Goal: Task Accomplishment & Management: Use online tool/utility

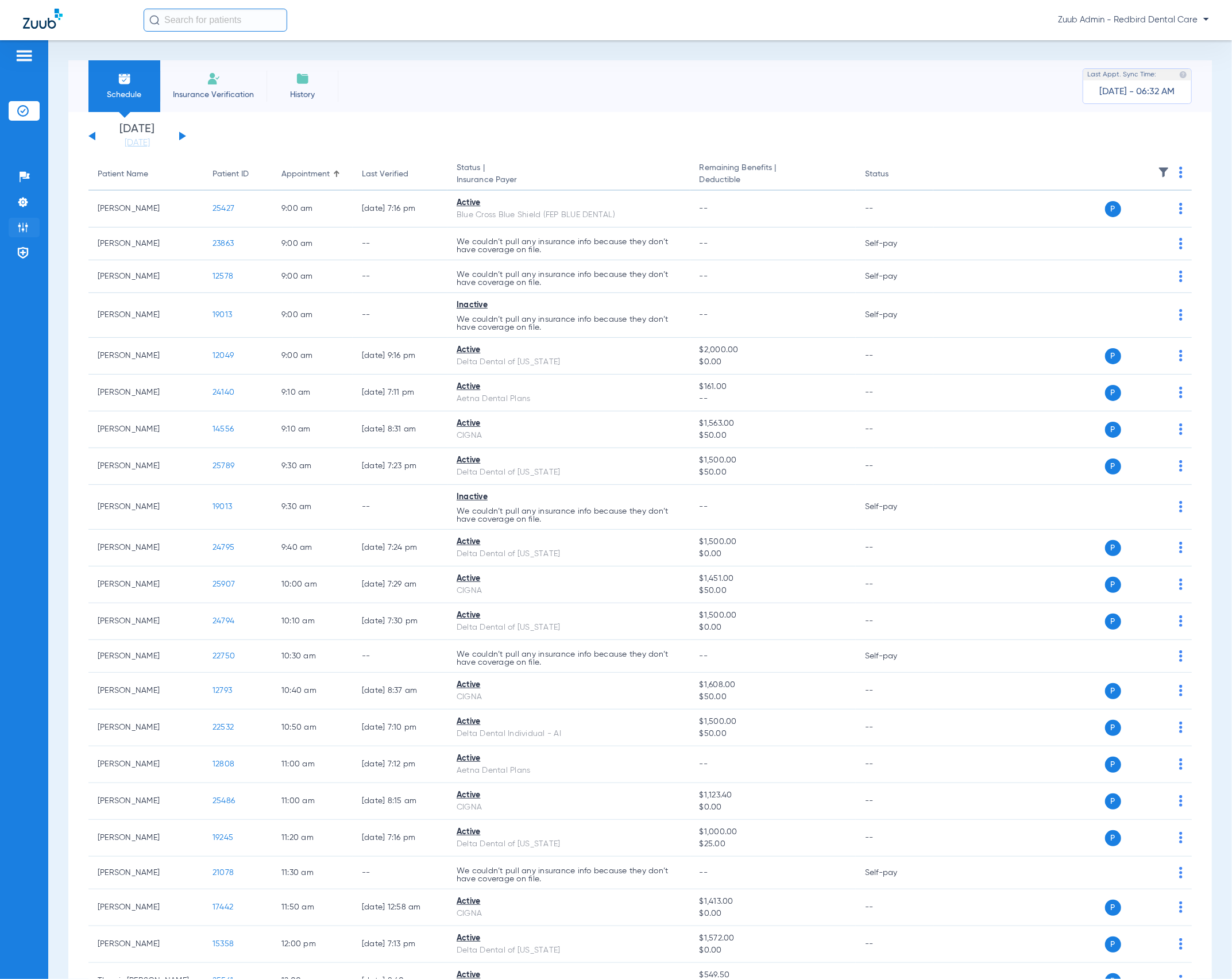
click at [32, 231] on li "Admin" at bounding box center [23, 228] width 31 height 20
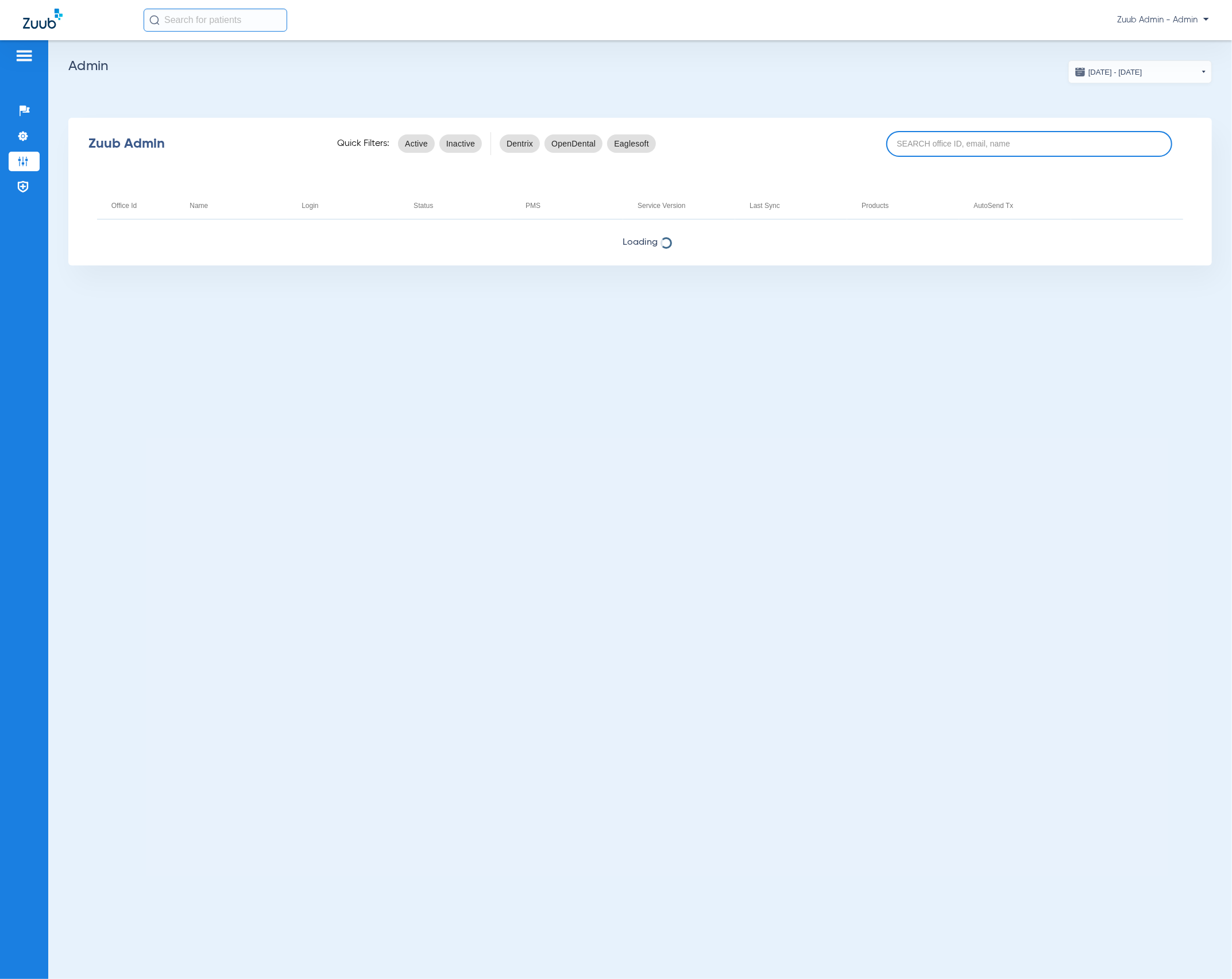
click at [923, 147] on input at bounding box center [1029, 144] width 286 height 26
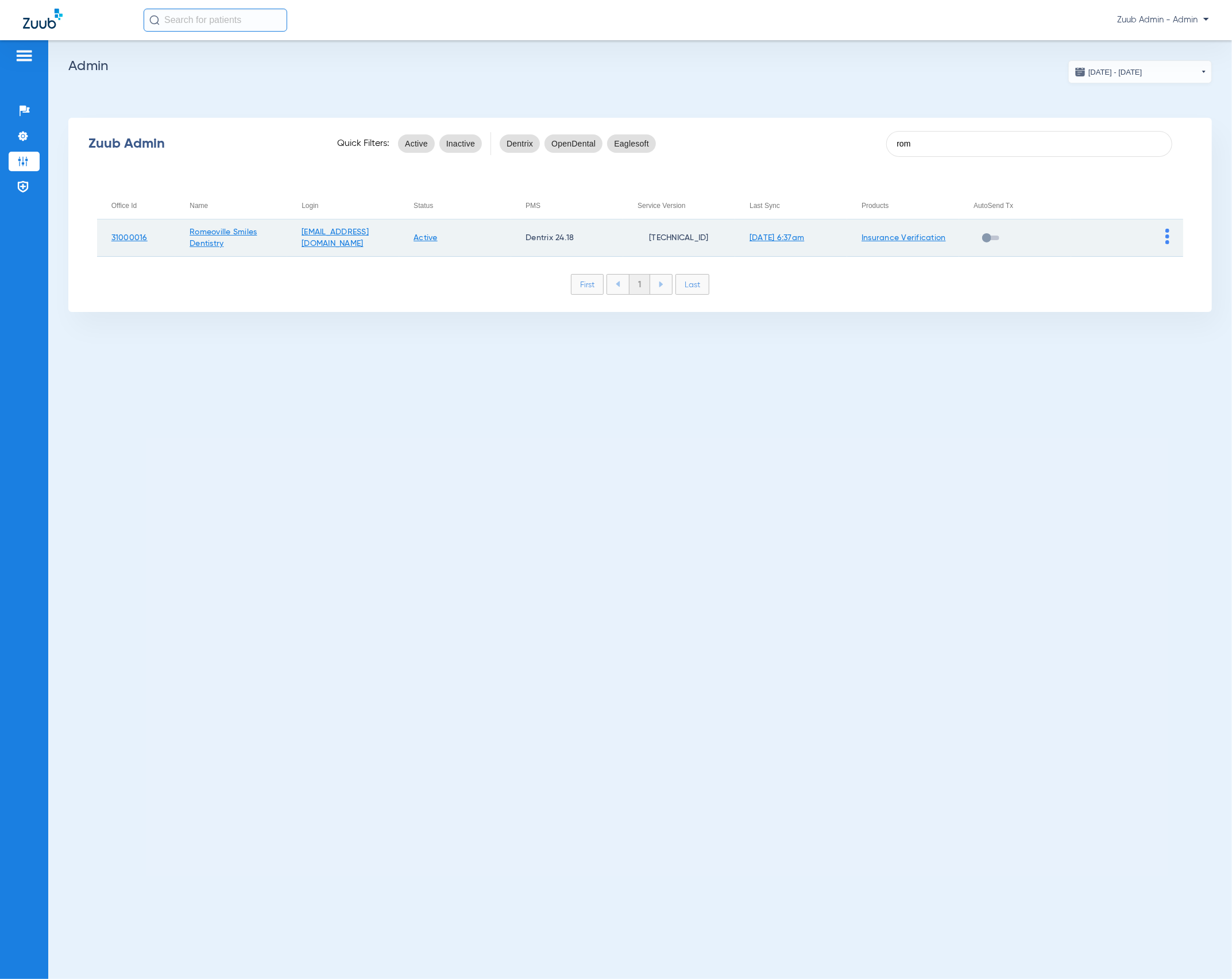
type input "rom"
click at [1171, 237] on td at bounding box center [1127, 238] width 112 height 37
click at [1168, 237] on img at bounding box center [1167, 236] width 4 height 16
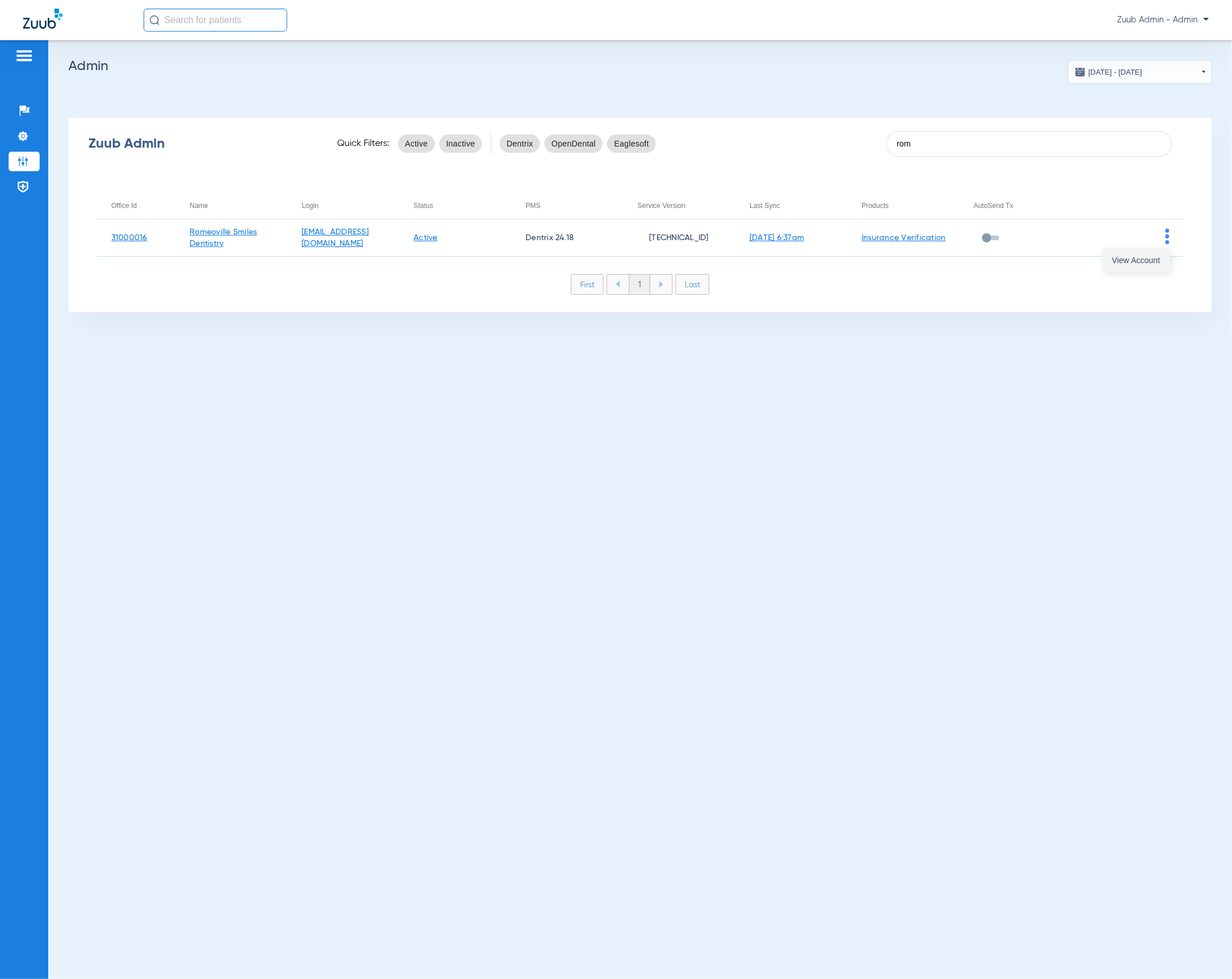
click at [1161, 261] on button "View Account" at bounding box center [1136, 260] width 67 height 23
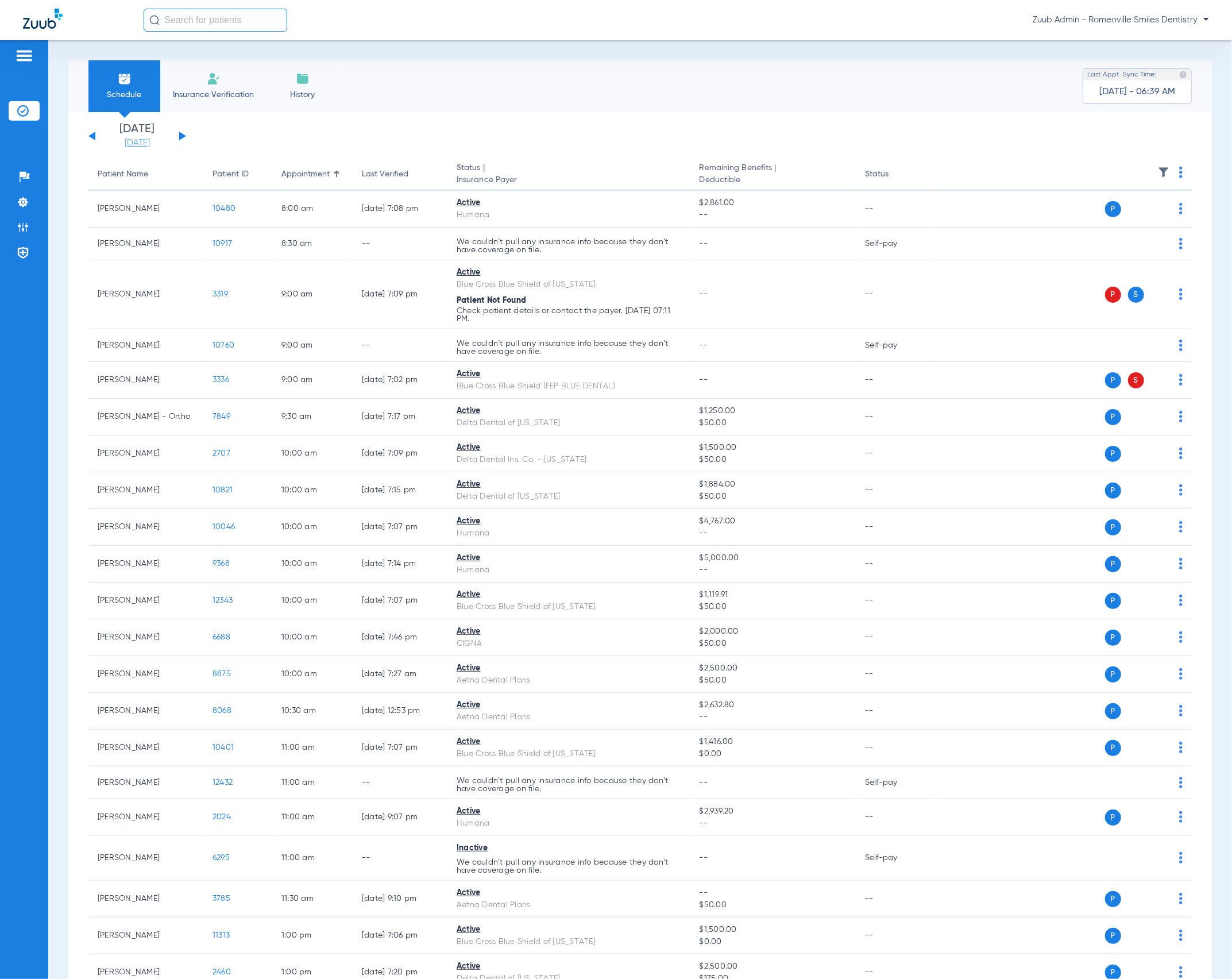
click at [119, 142] on link "[DATE]" at bounding box center [137, 142] width 69 height 11
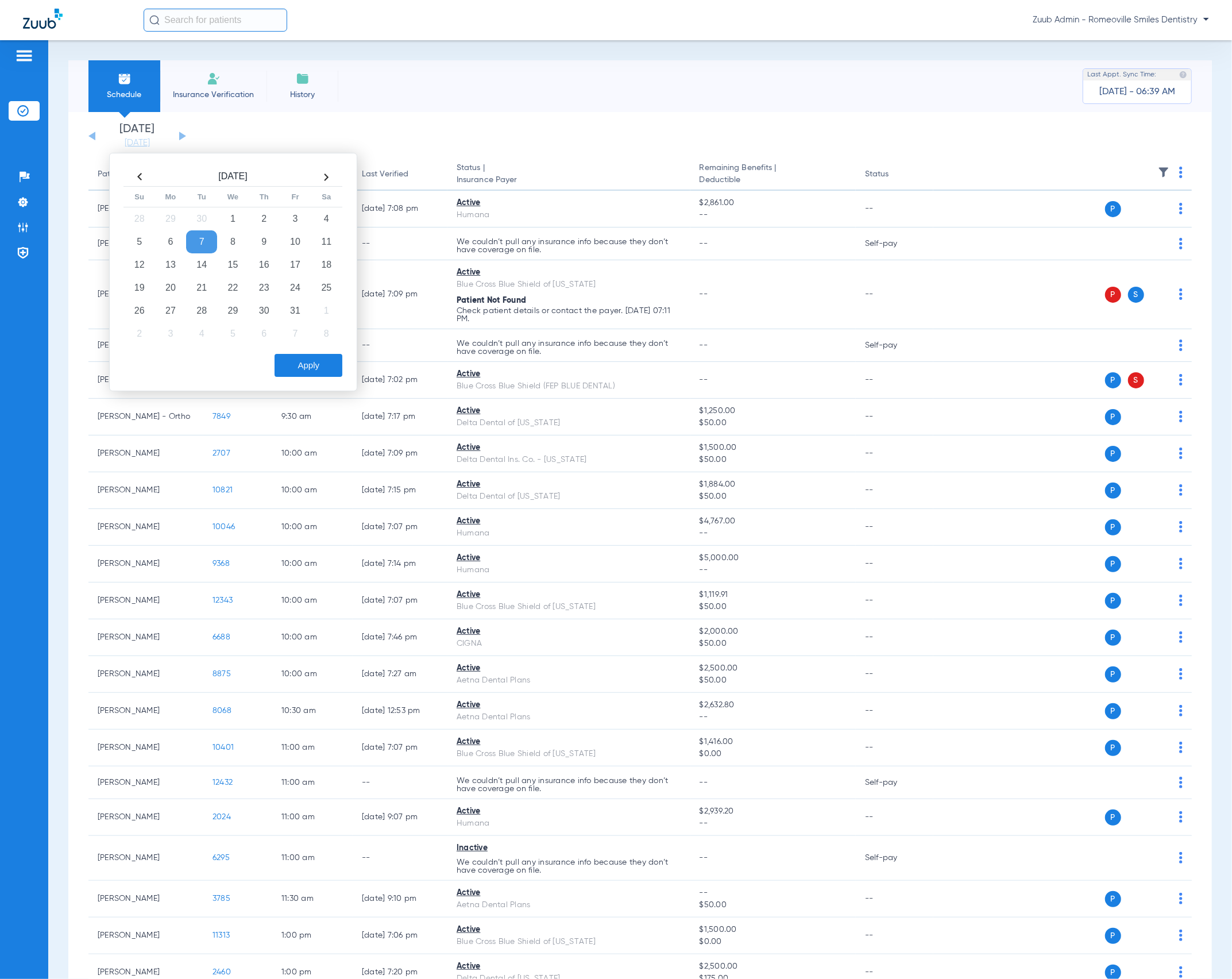
click at [143, 178] on th at bounding box center [139, 177] width 31 height 18
click at [228, 211] on td "3" at bounding box center [232, 219] width 31 height 23
click at [330, 359] on button "Apply" at bounding box center [309, 365] width 68 height 23
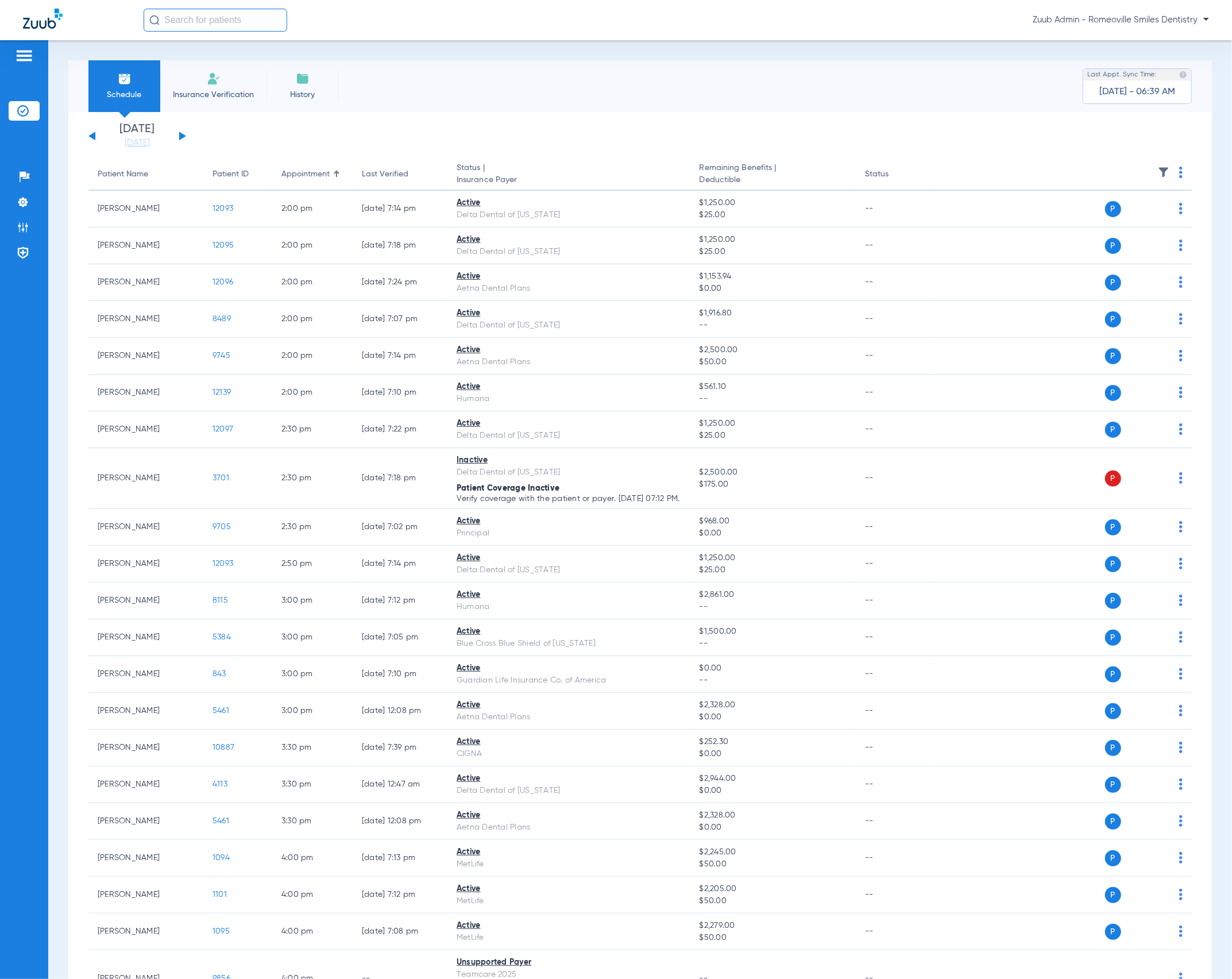
click at [1158, 171] on img at bounding box center [1163, 172] width 11 height 11
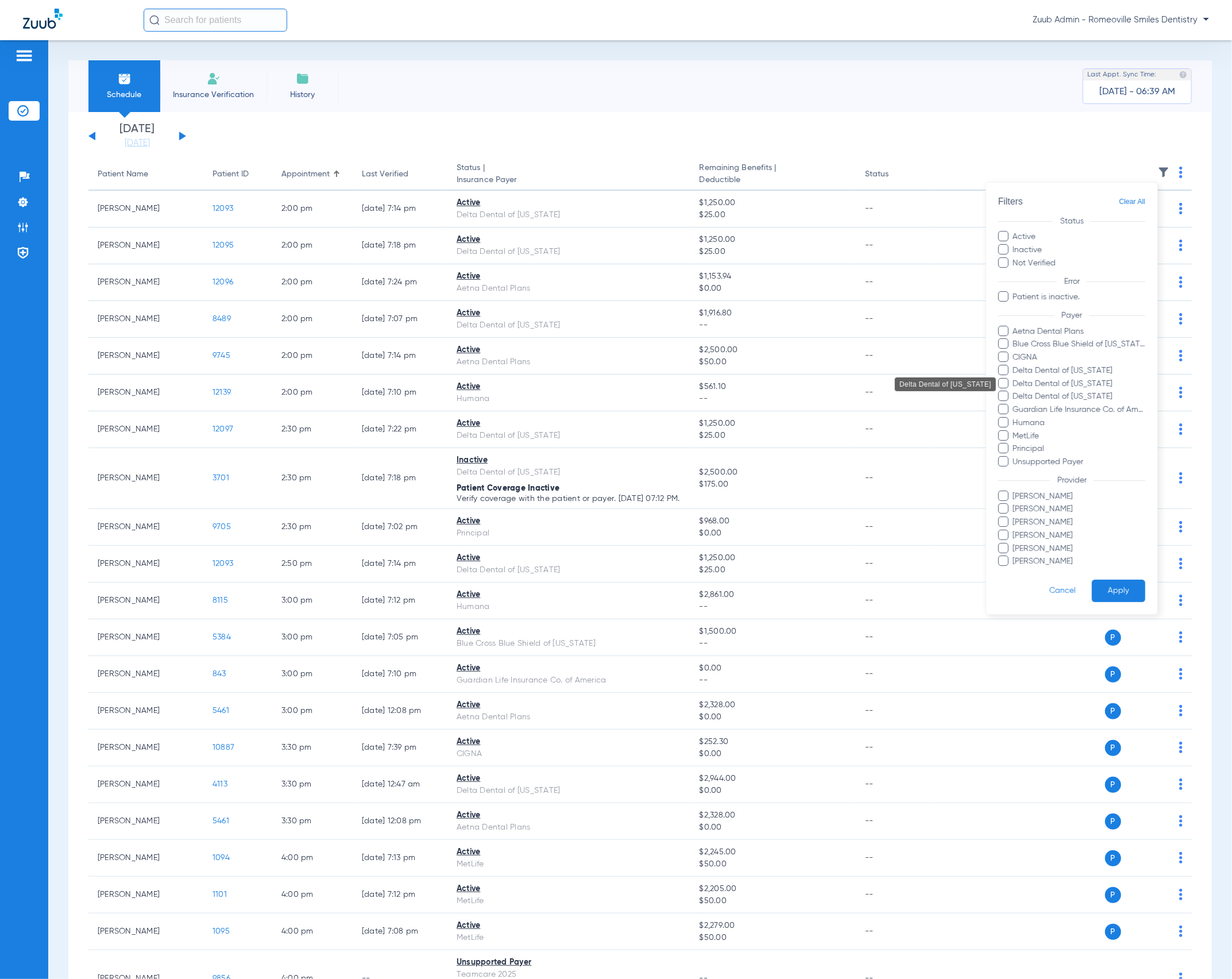
click at [1100, 387] on span "Delta Dental of [US_STATE]" at bounding box center [1078, 384] width 133 height 12
click at [1014, 392] on input "Delta Dental of [US_STATE]" at bounding box center [1014, 392] width 0 height 0
click at [1119, 587] on button "Apply" at bounding box center [1118, 591] width 54 height 23
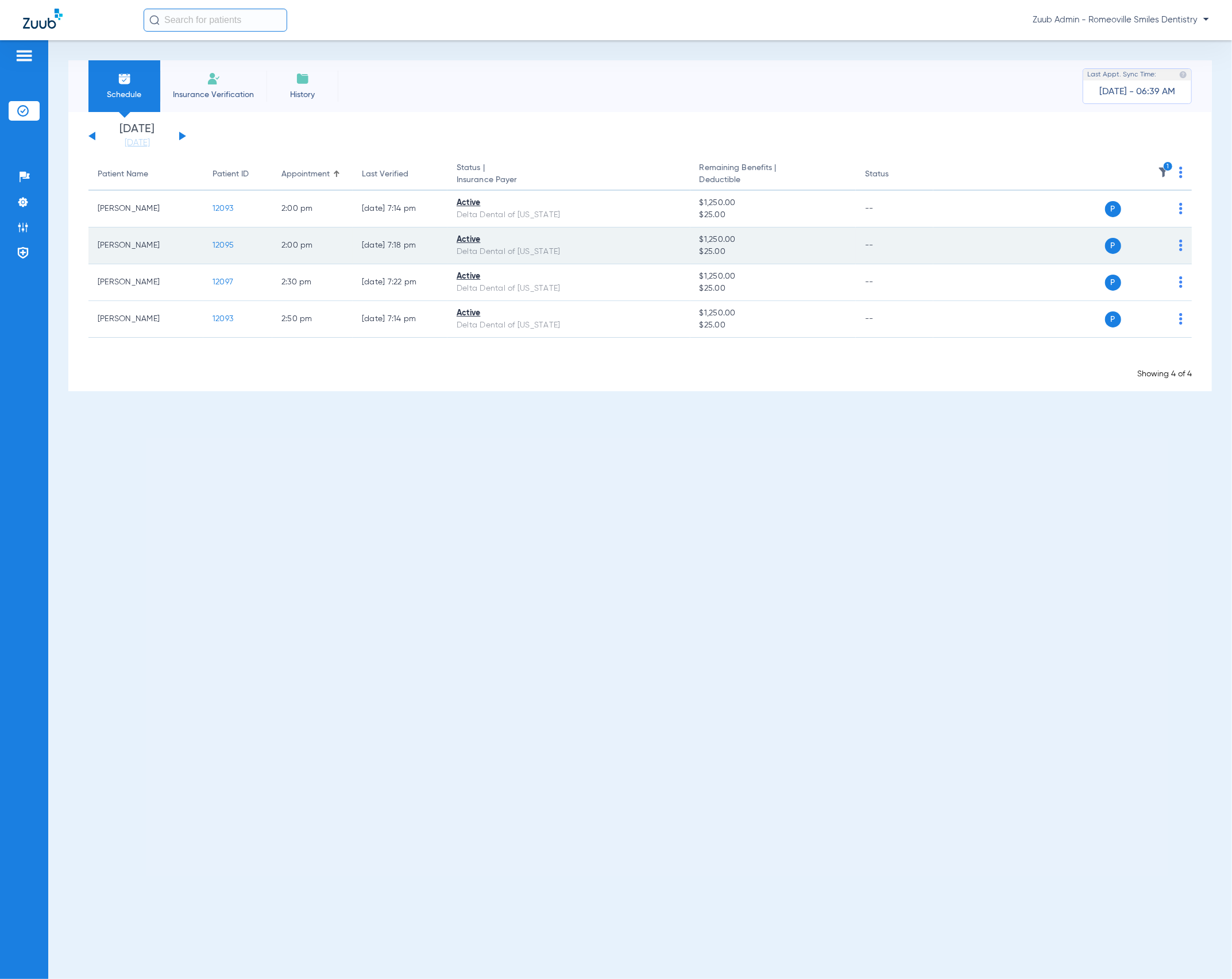
click at [218, 250] on td "12095" at bounding box center [237, 246] width 69 height 37
click at [220, 247] on span "12095" at bounding box center [223, 245] width 21 height 8
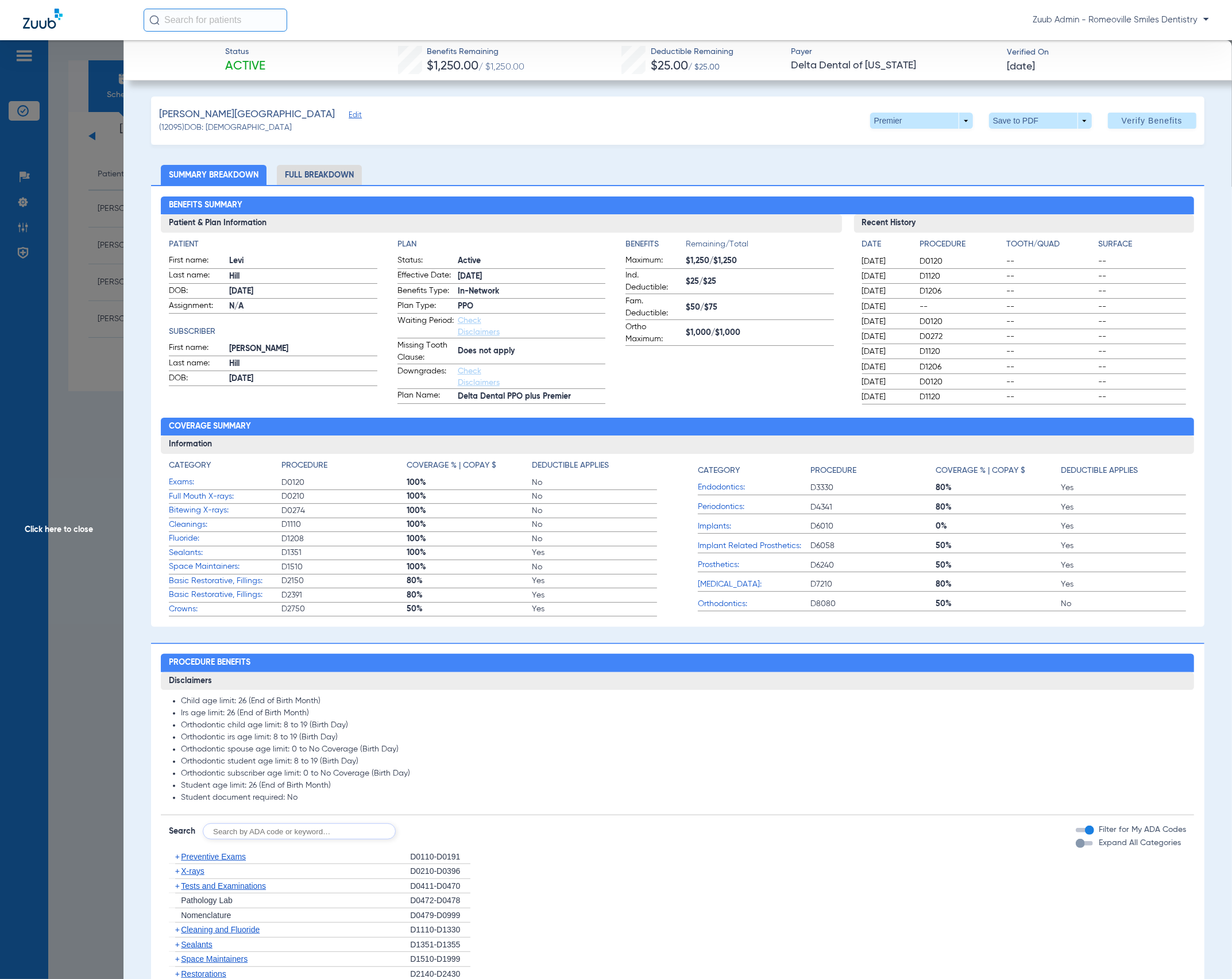
click at [346, 179] on li "Full Breakdown" at bounding box center [319, 175] width 85 height 20
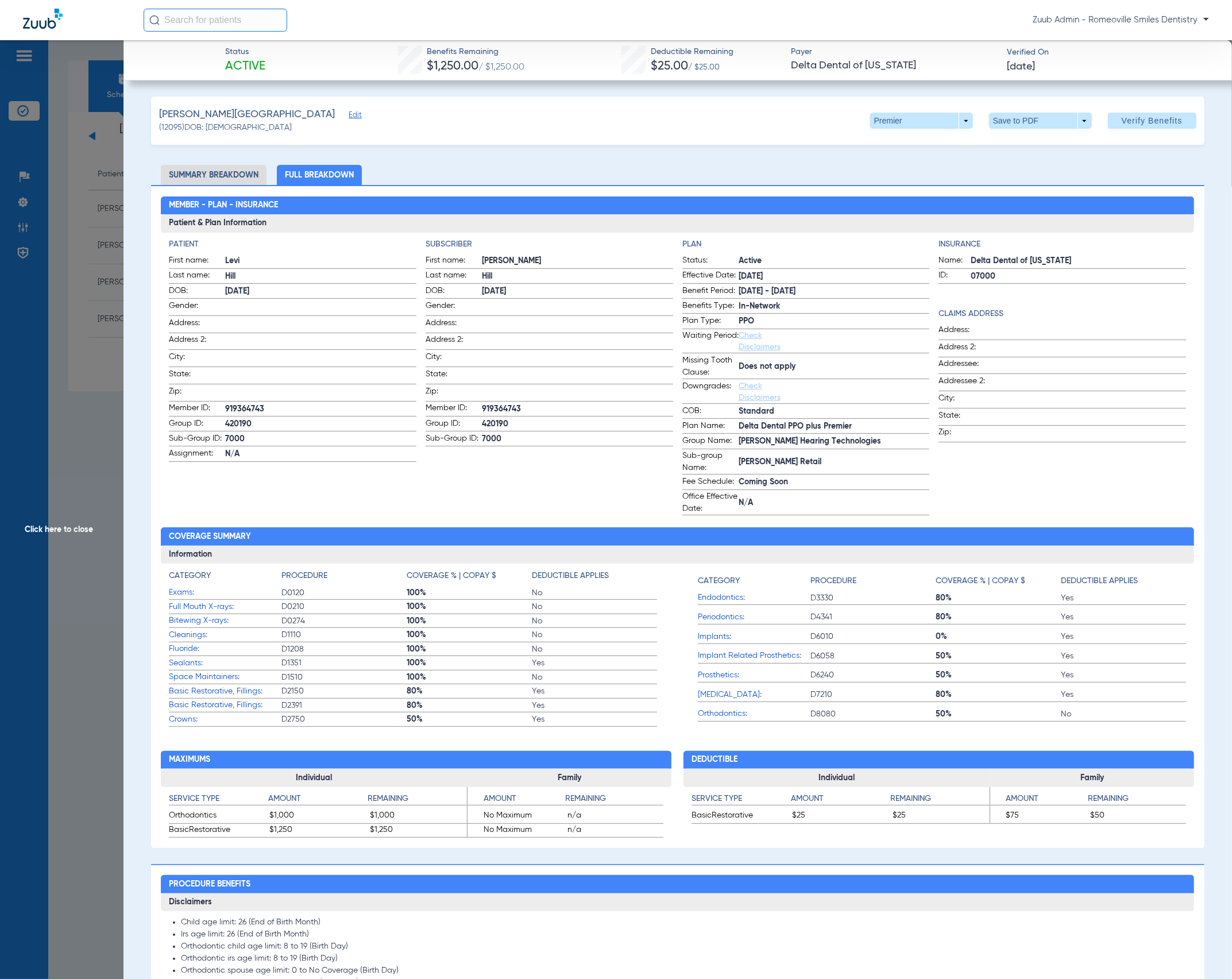
click at [90, 291] on span "Click here to close" at bounding box center [61, 530] width 123 height 979
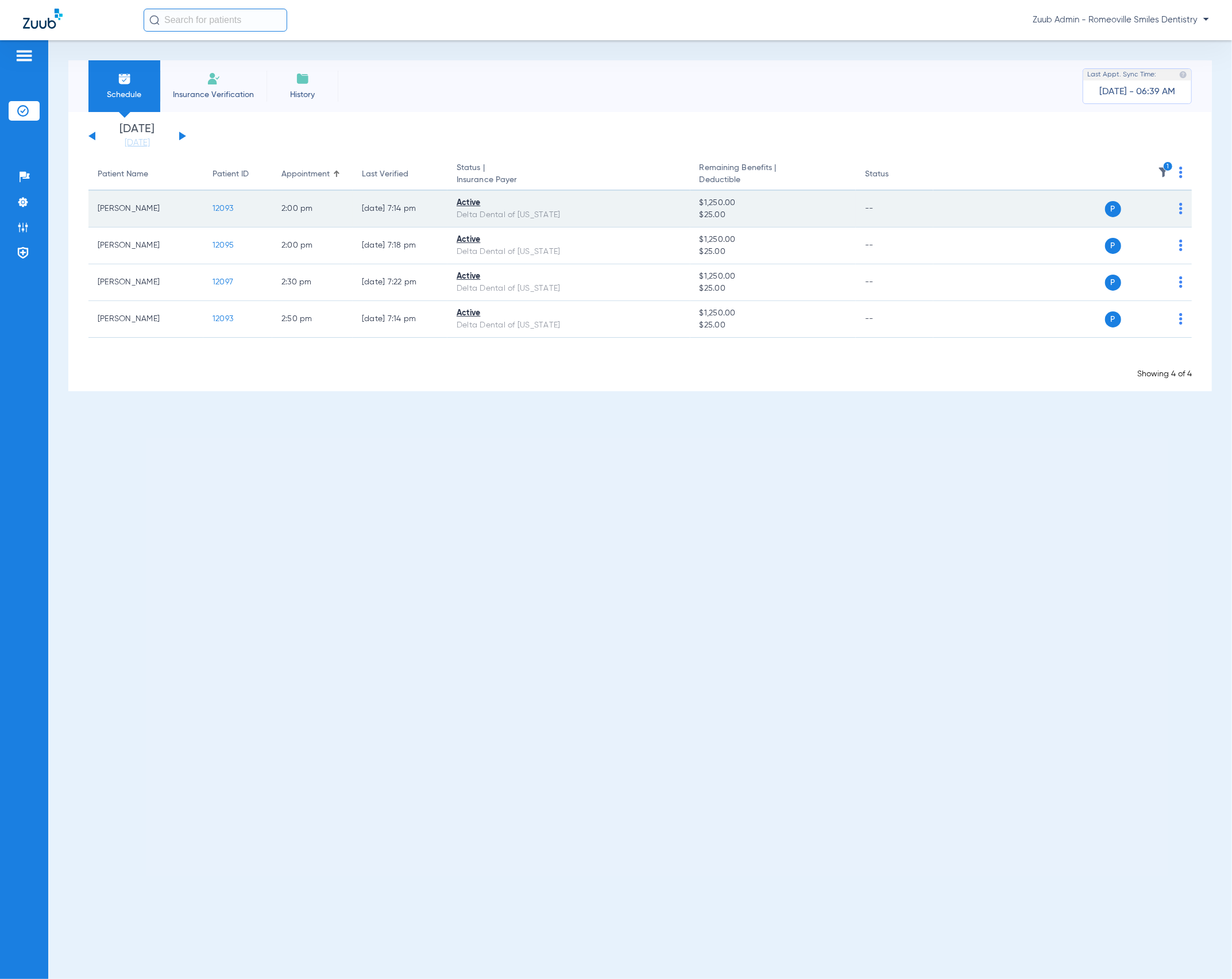
click at [216, 207] on span "12093" at bounding box center [222, 208] width 20 height 8
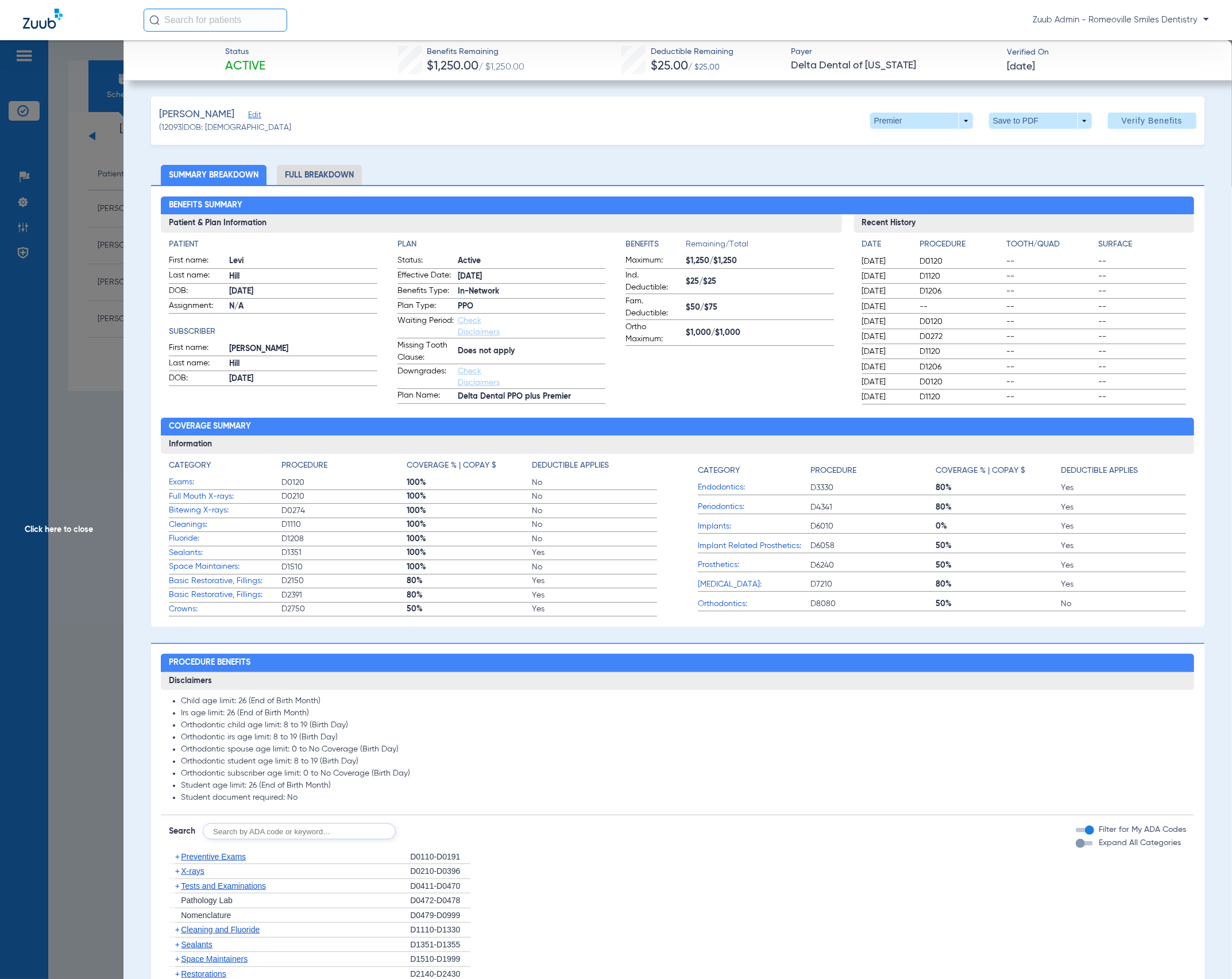
click at [309, 180] on li "Full Breakdown" at bounding box center [319, 175] width 85 height 20
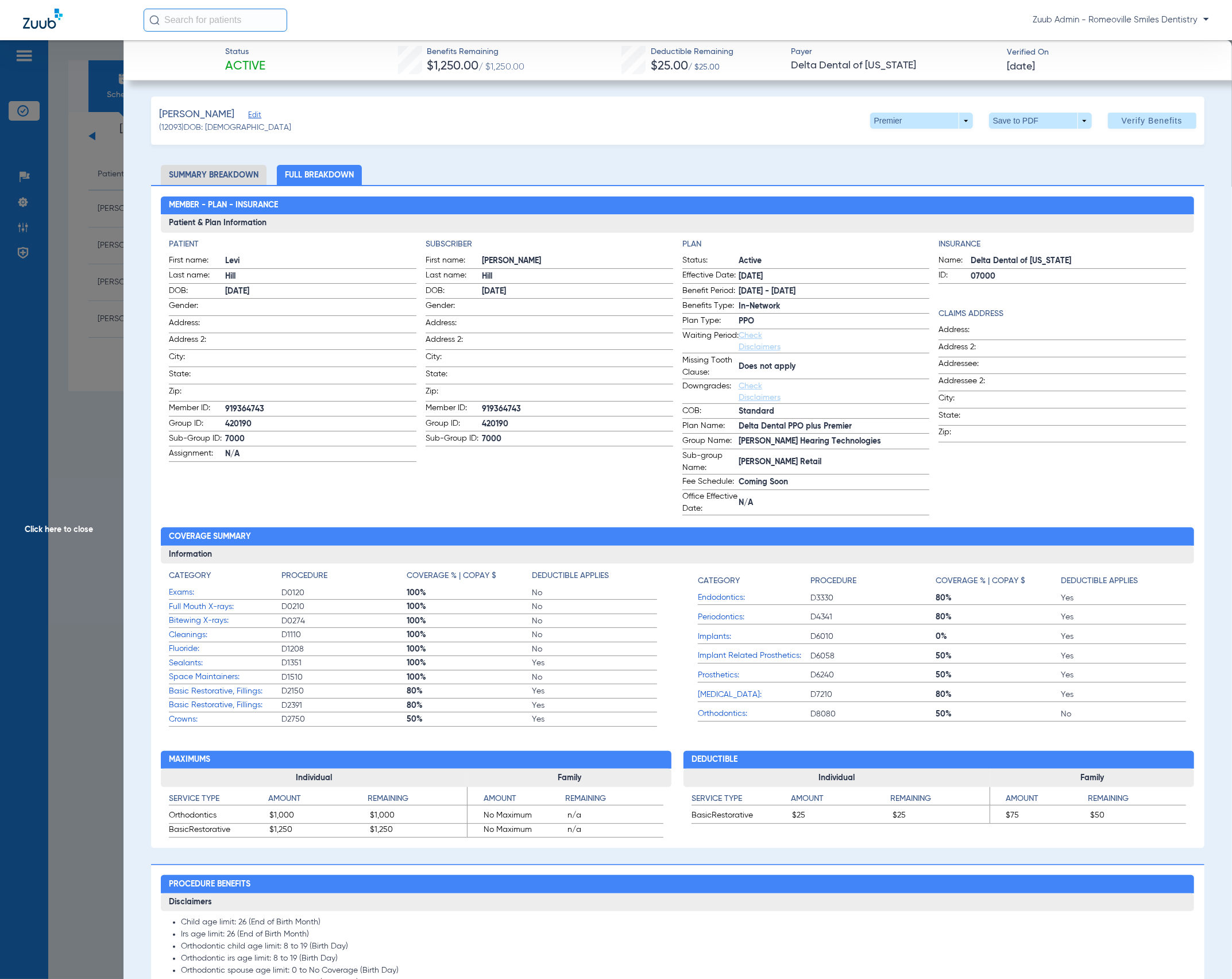
click at [92, 275] on span "Click here to close" at bounding box center [61, 530] width 123 height 979
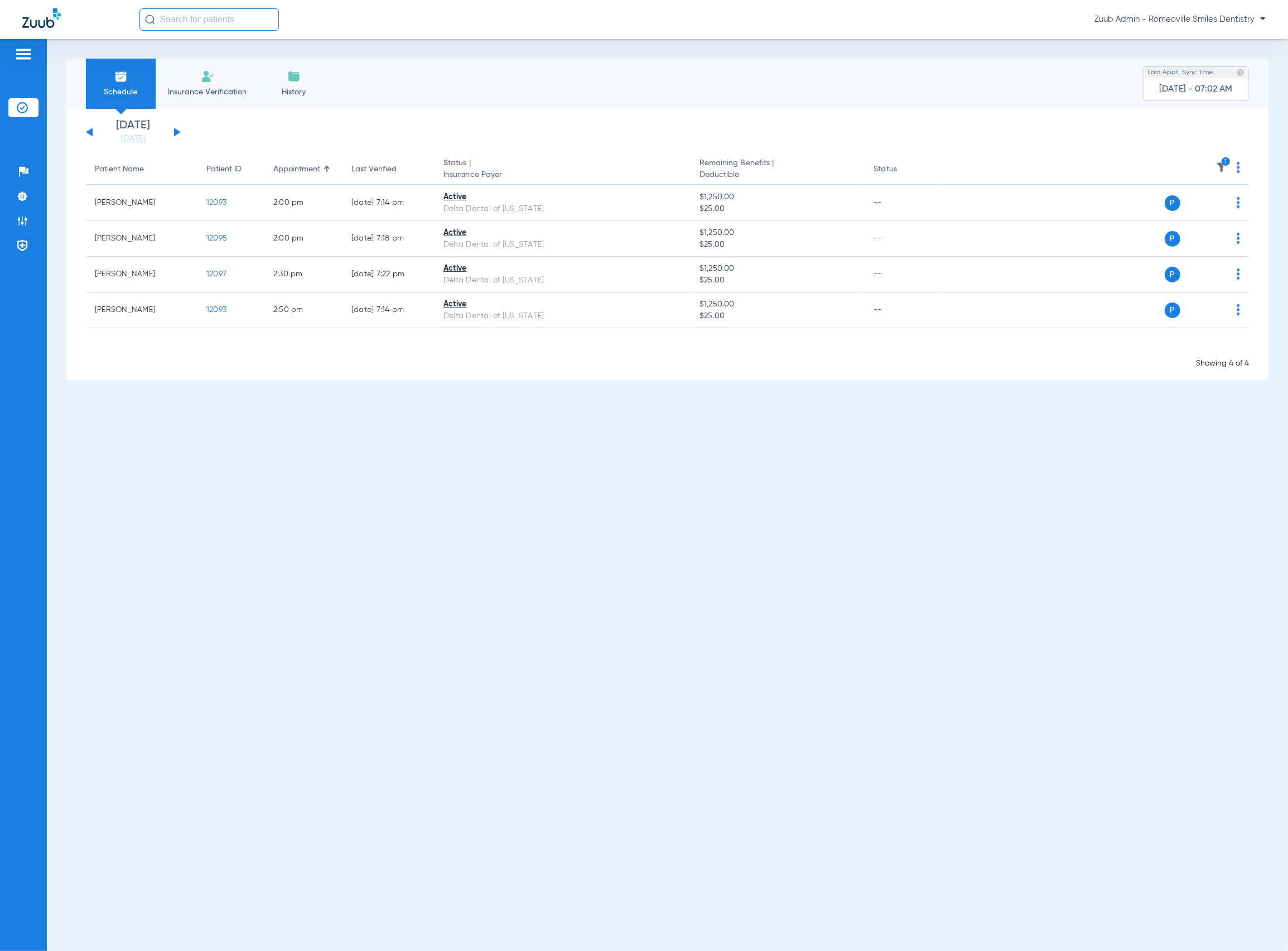
click at [176, 129] on div "[DATE] [DATE] [DATE] [DATE] [DATE] [DATE] [DATE] [DATE] [DATE] [DATE] [DATE] [D…" at bounding box center [133, 132] width 95 height 24
click at [176, 129] on button at bounding box center [177, 132] width 7 height 8
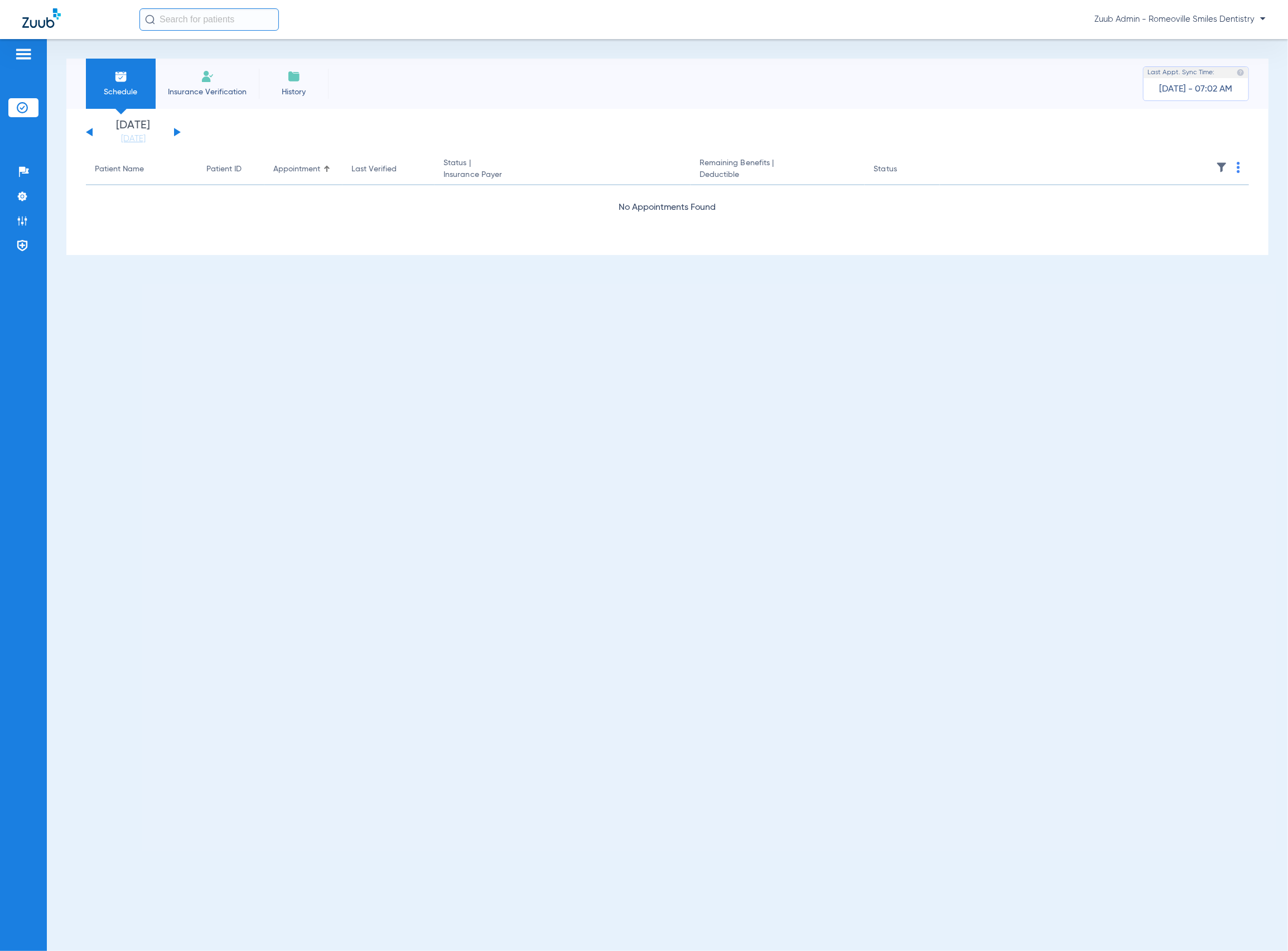
click at [91, 133] on button at bounding box center [89, 132] width 7 height 8
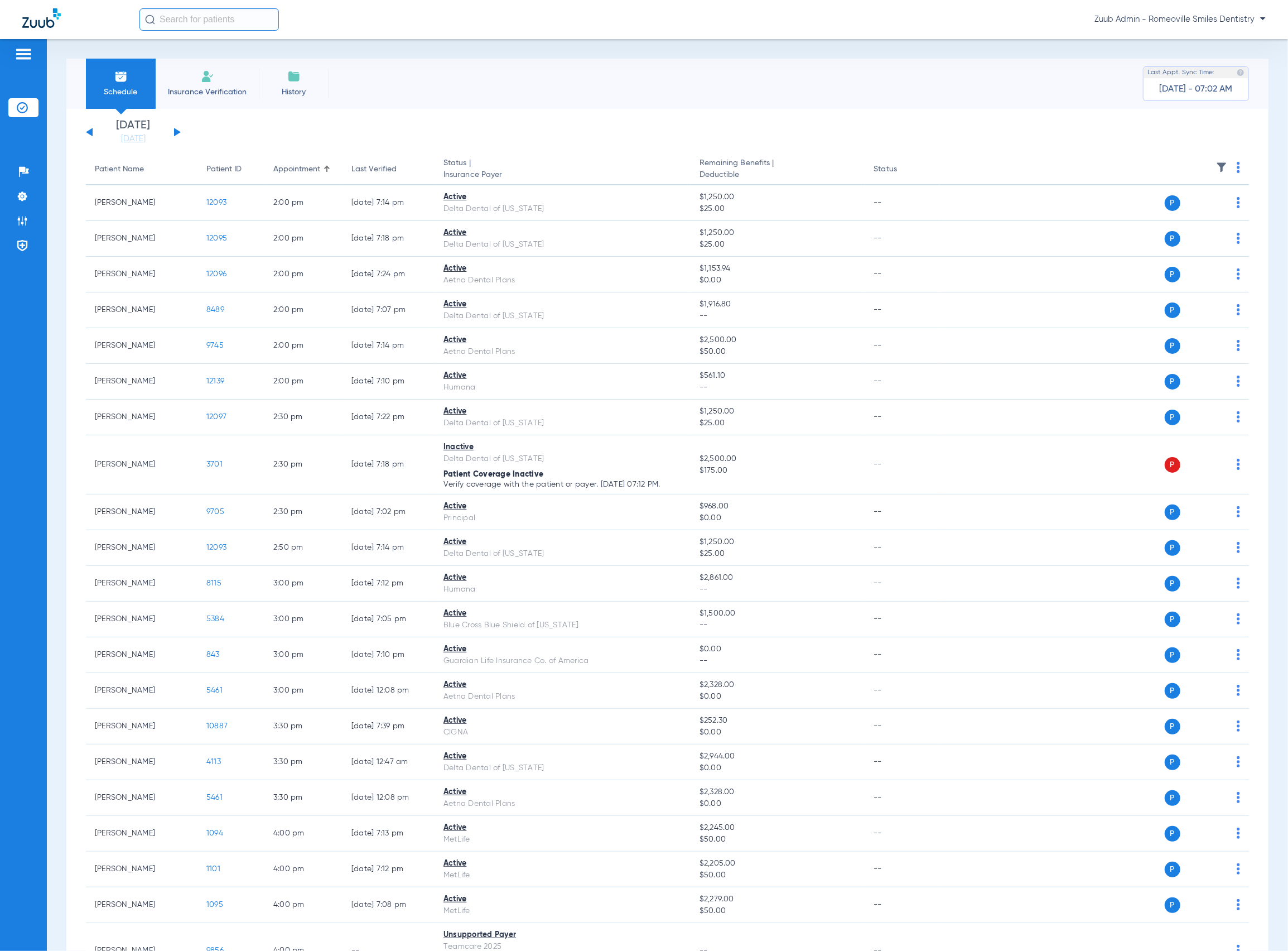
click at [1216, 170] on img at bounding box center [1221, 167] width 11 height 11
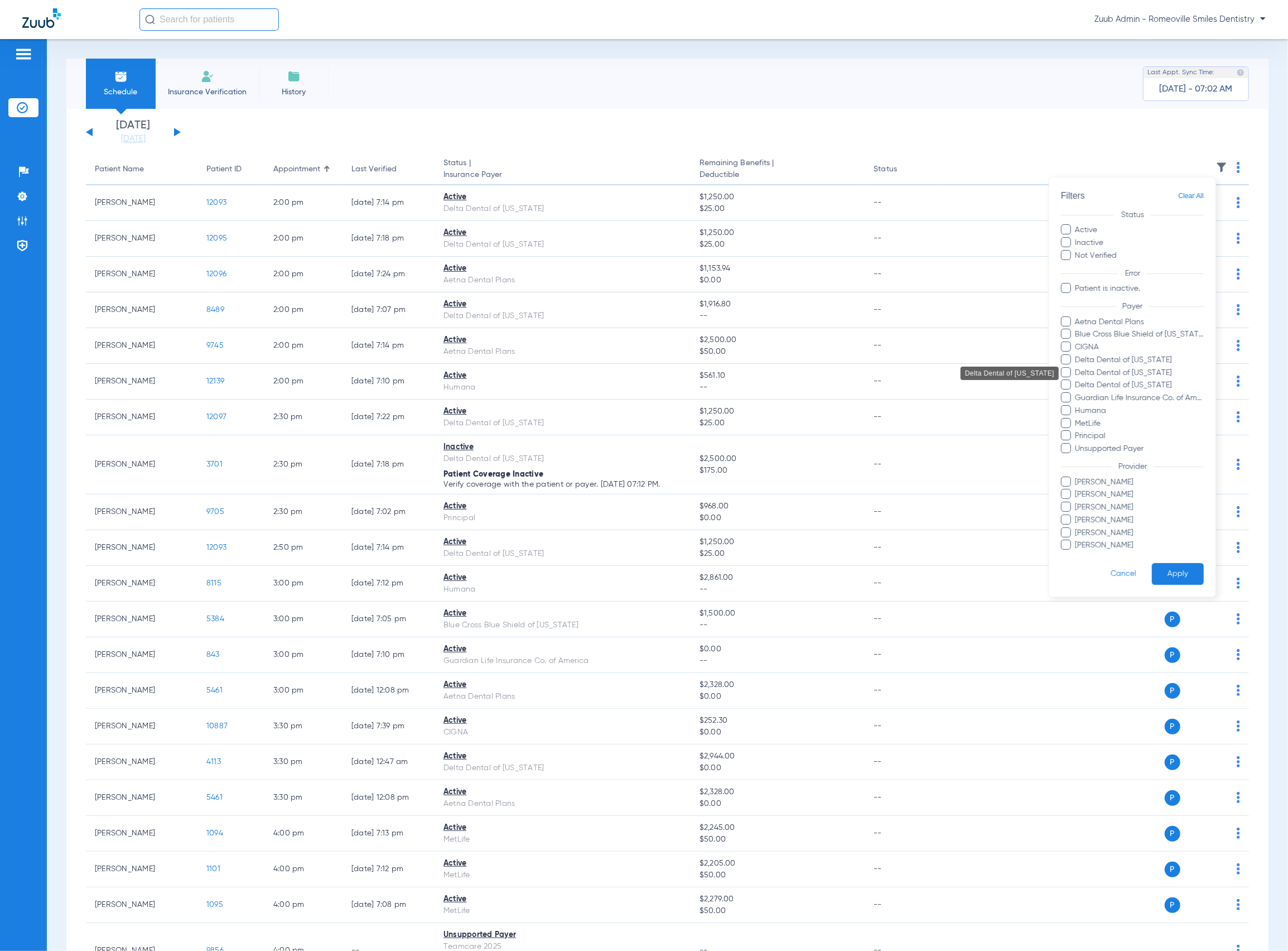
click at [1158, 375] on span "Delta Dental of [US_STATE]" at bounding box center [1139, 373] width 129 height 12
click at [1076, 381] on input "Delta Dental of [US_STATE]" at bounding box center [1076, 381] width 0 height 0
click at [1191, 573] on button "Apply" at bounding box center [1178, 574] width 52 height 22
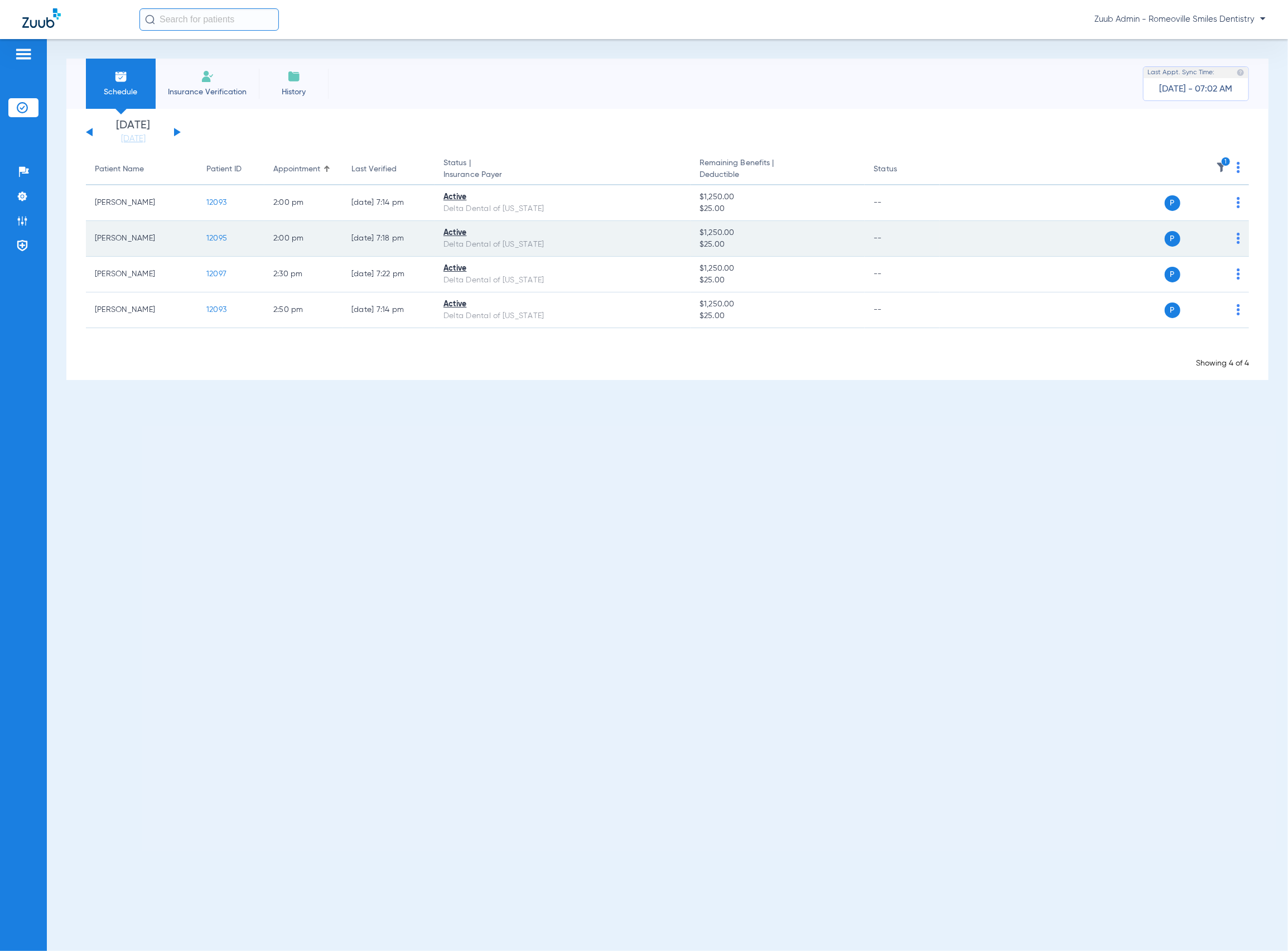
click at [216, 235] on span "12095" at bounding box center [217, 238] width 21 height 8
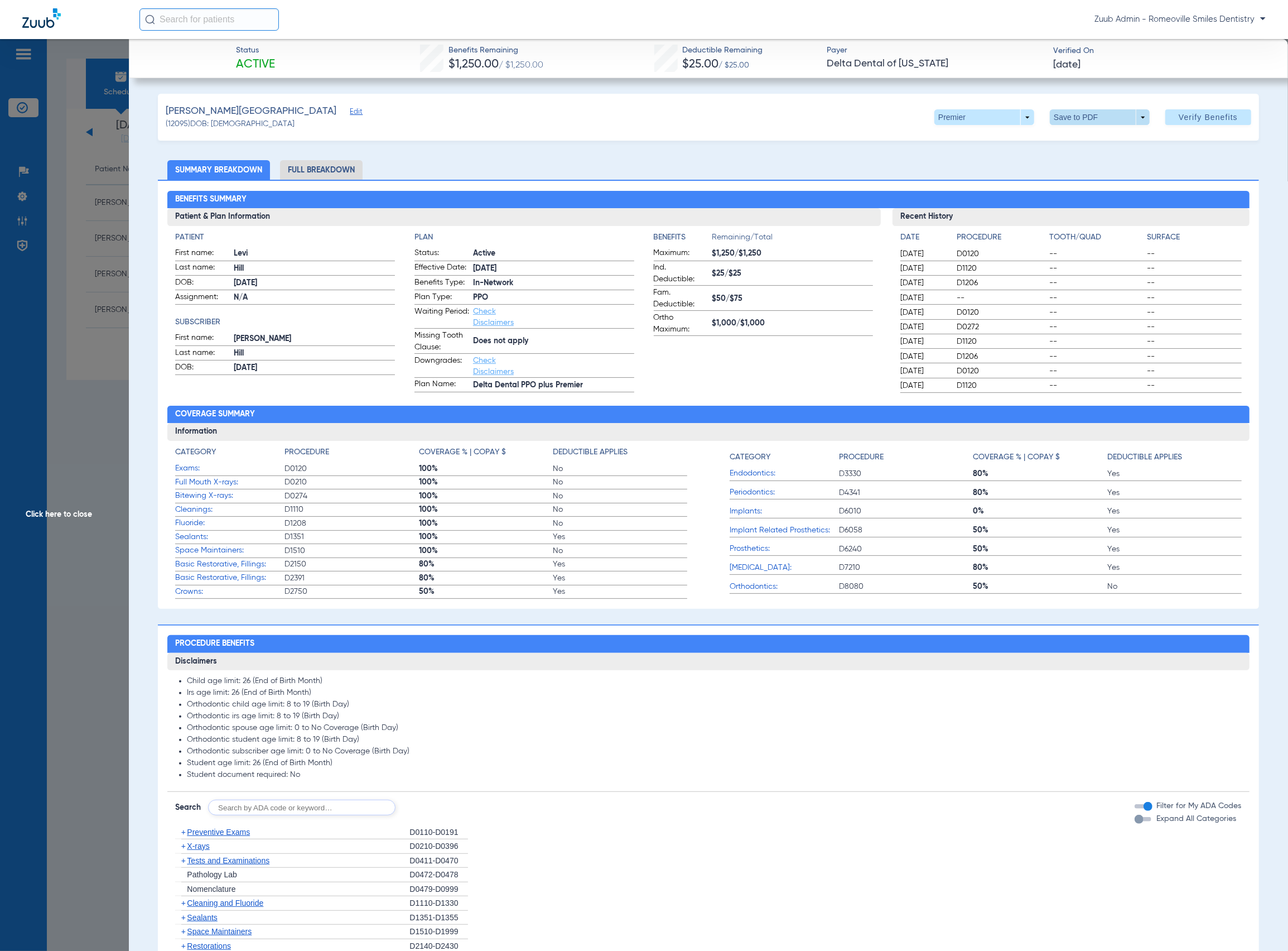
click at [1087, 126] on span at bounding box center [1100, 117] width 26 height 26
click at [1088, 146] on button "insert_drive_file Save to PDF" at bounding box center [1082, 140] width 84 height 22
click at [350, 112] on span "Edit" at bounding box center [355, 113] width 10 height 10
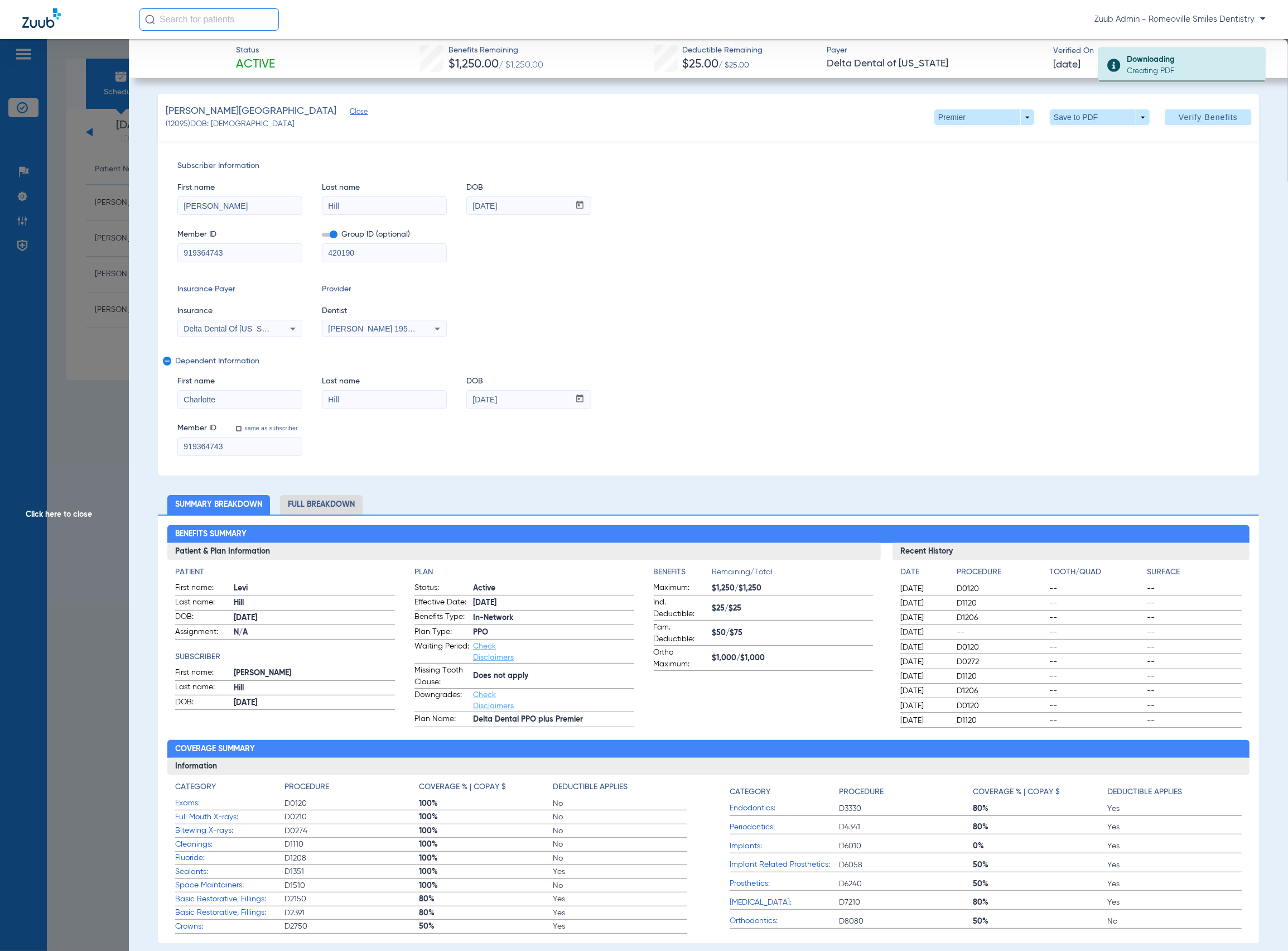
click at [93, 291] on span "Click here to close" at bounding box center [64, 514] width 129 height 951
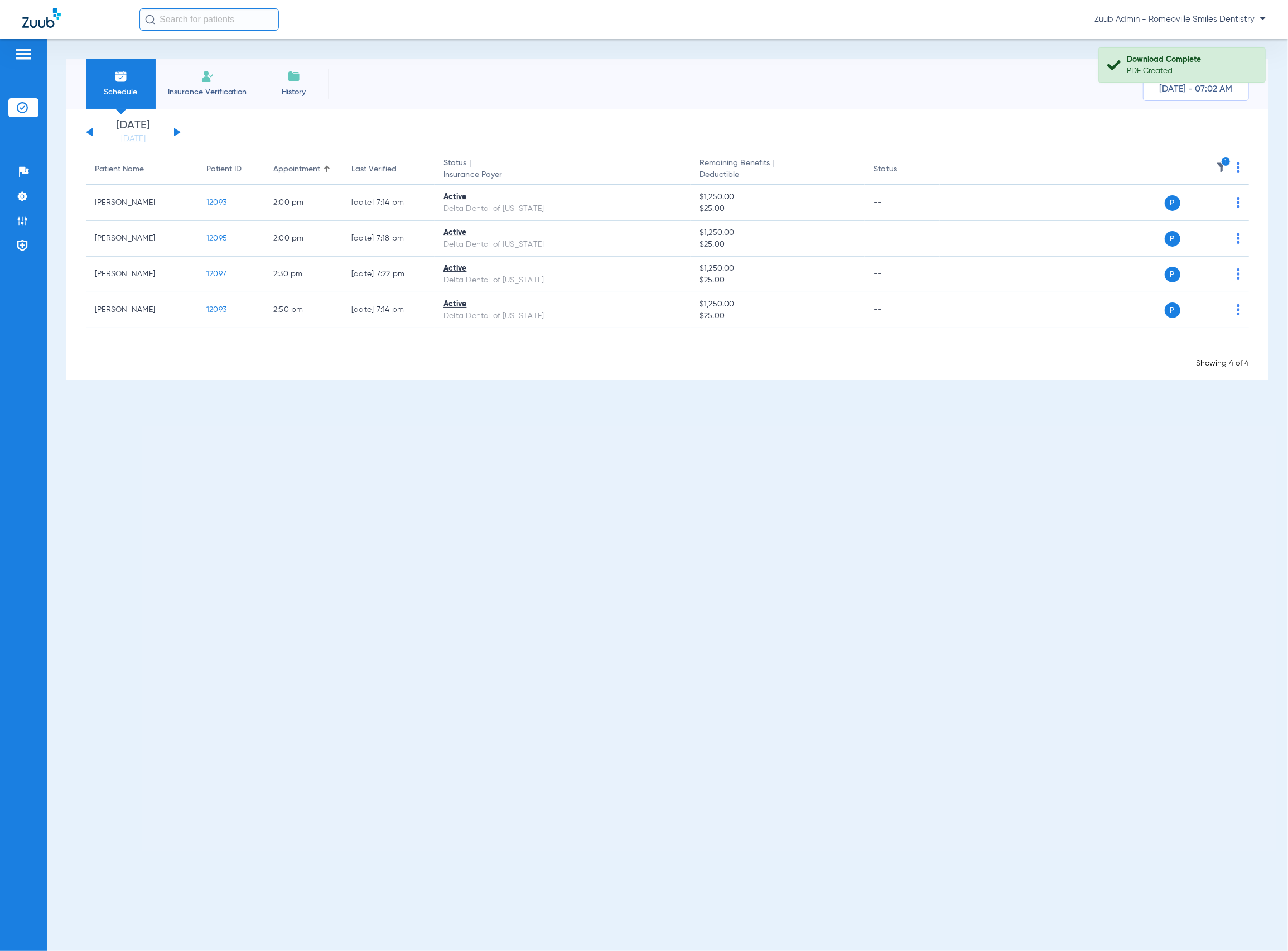
click at [1190, 459] on div "Schedule Insurance Verification History Last Appt. Sync Time: [DATE] - 07:02 AM…" at bounding box center [667, 495] width 1241 height 912
click at [1237, 170] on img at bounding box center [1238, 167] width 4 height 11
click at [1226, 209] on span "Verify All" at bounding box center [1198, 211] width 67 height 8
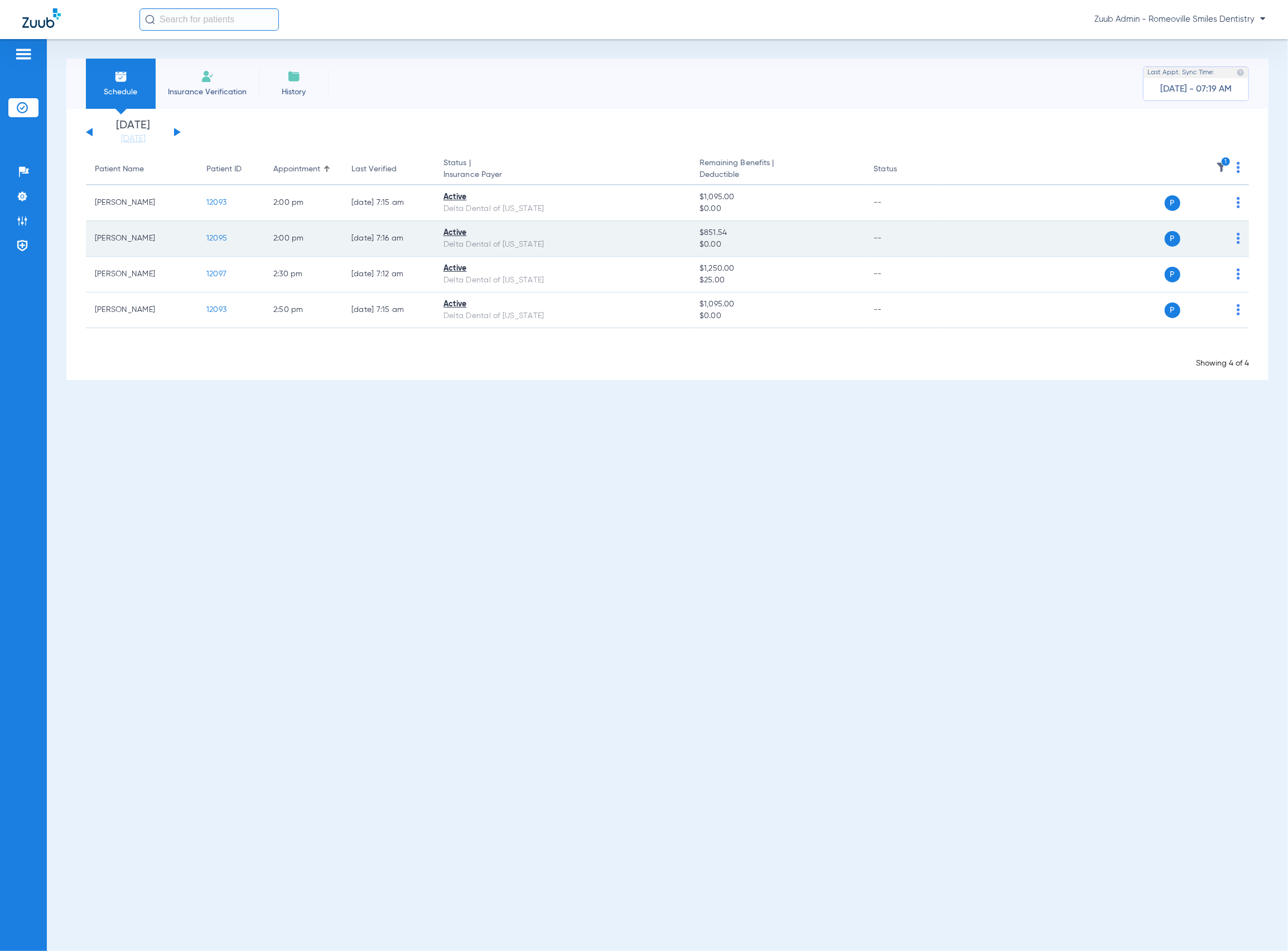
click at [219, 240] on span "12095" at bounding box center [217, 238] width 21 height 8
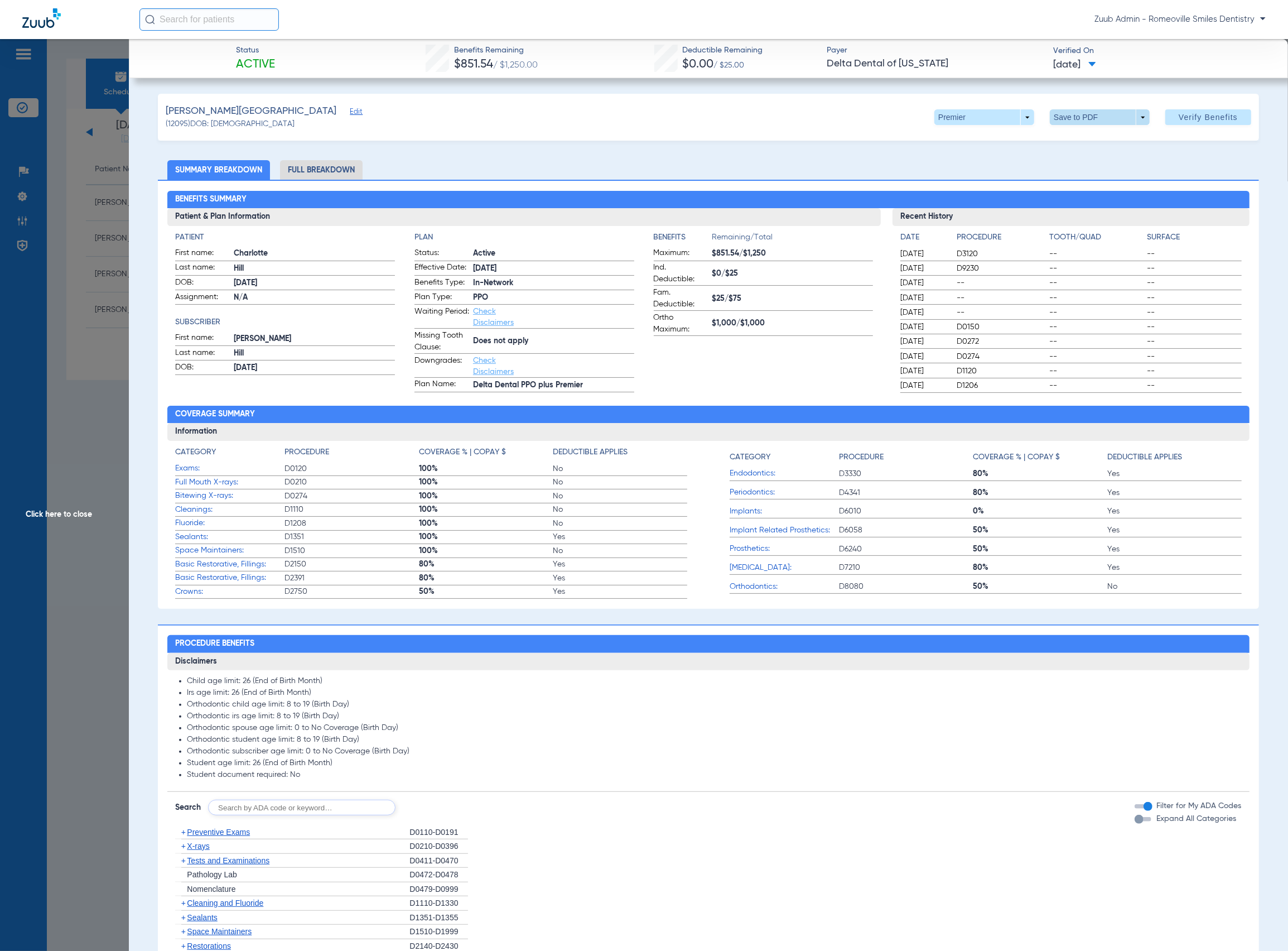
click at [1097, 122] on span at bounding box center [1100, 117] width 26 height 26
click at [1098, 146] on button "insert_drive_file Save to PDF" at bounding box center [1082, 140] width 84 height 22
